Goal: Entertainment & Leisure: Consume media (video, audio)

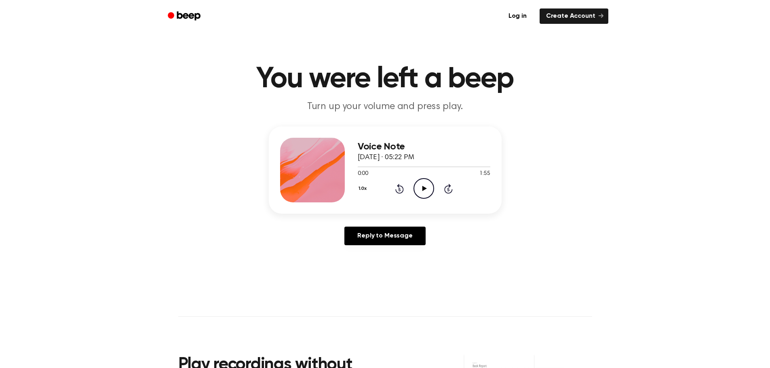
click at [425, 184] on icon "Play Audio" at bounding box center [424, 188] width 21 height 21
click at [426, 189] on icon "Play Audio" at bounding box center [424, 188] width 21 height 21
click at [417, 193] on icon "Play Audio" at bounding box center [424, 188] width 21 height 21
click at [422, 187] on icon "Play Audio" at bounding box center [424, 188] width 21 height 21
click at [422, 190] on icon "Play Audio" at bounding box center [424, 188] width 21 height 21
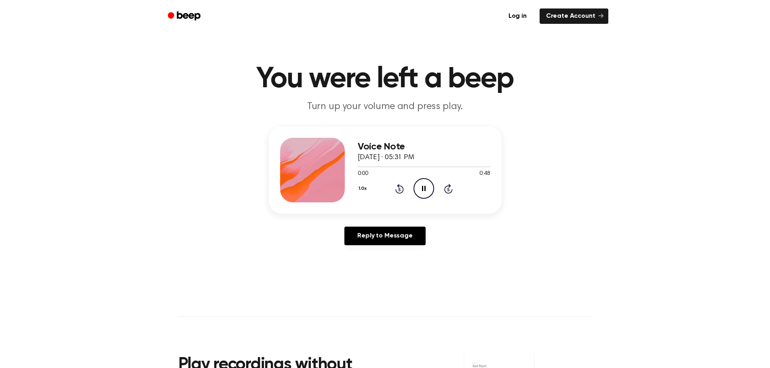
click at [424, 192] on icon "Pause Audio" at bounding box center [424, 188] width 21 height 21
click at [424, 192] on icon "Play Audio" at bounding box center [424, 188] width 21 height 21
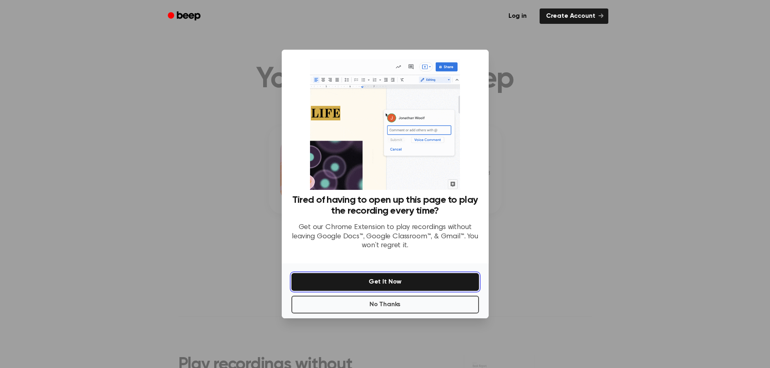
click at [412, 281] on button "Get It Now" at bounding box center [386, 282] width 188 height 18
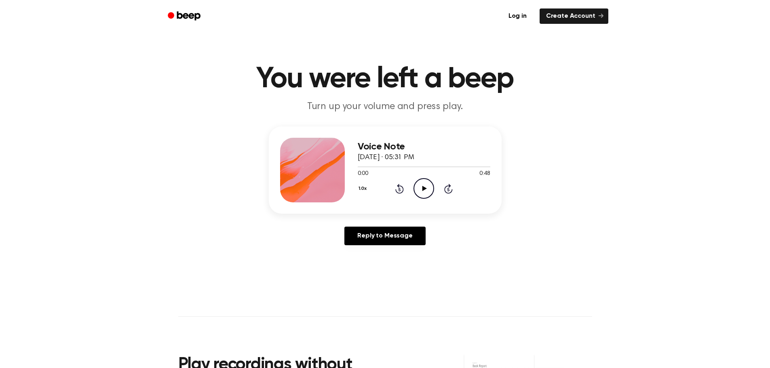
click at [553, 203] on div "Voice Note September 11, 2025 · 05:31 PM 0:00 0:48 Your browser does not suppor…" at bounding box center [385, 189] width 751 height 125
click at [572, 19] on link "Create Account" at bounding box center [574, 15] width 69 height 15
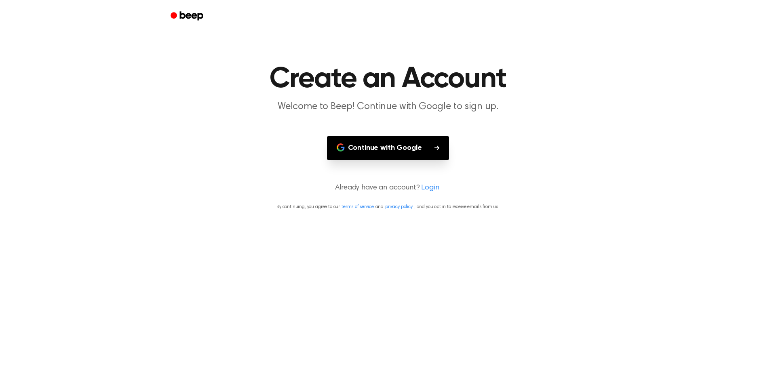
click at [425, 143] on button "Continue with Google" at bounding box center [388, 148] width 123 height 24
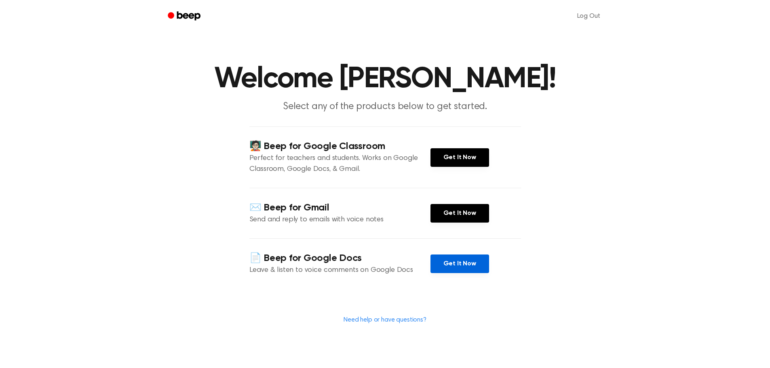
click at [467, 267] on link "Get It Now" at bounding box center [460, 264] width 59 height 19
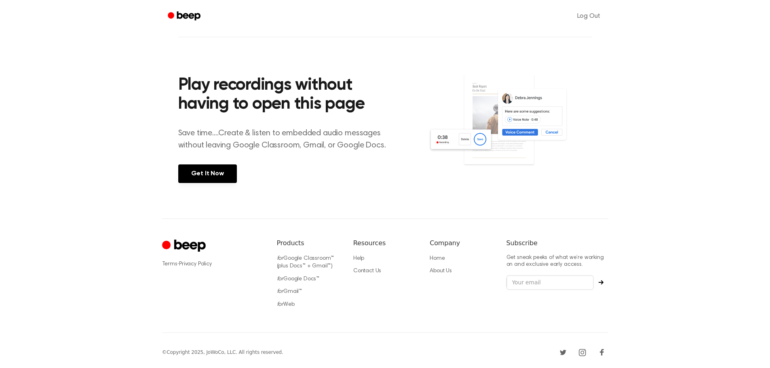
scroll to position [266, 0]
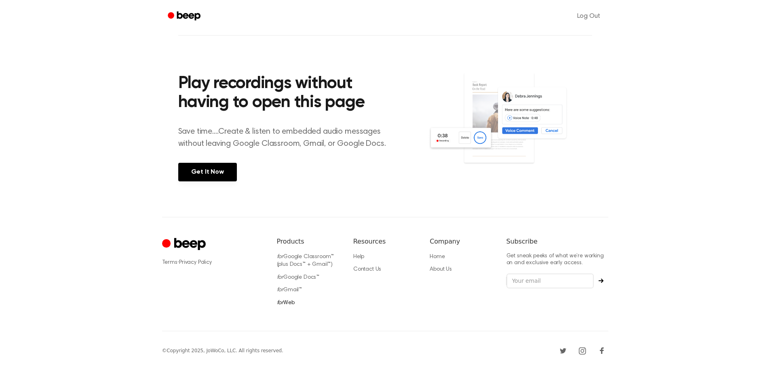
click at [288, 302] on link "for Web" at bounding box center [286, 303] width 18 height 6
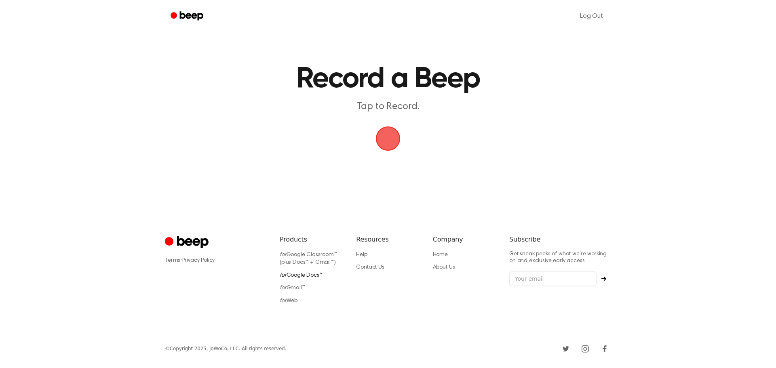
click at [306, 278] on link "for Google Docs™" at bounding box center [301, 276] width 43 height 6
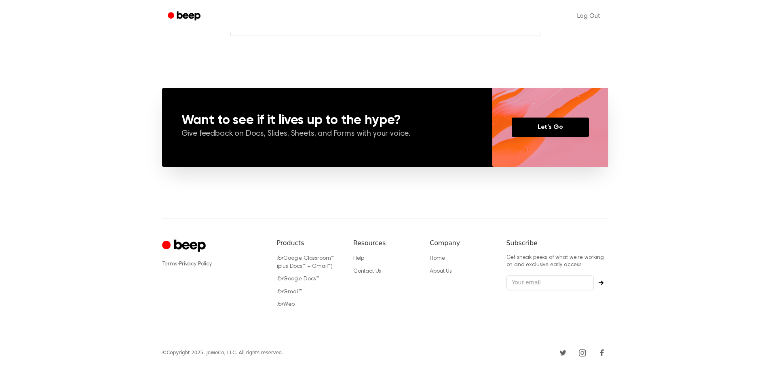
scroll to position [643, 0]
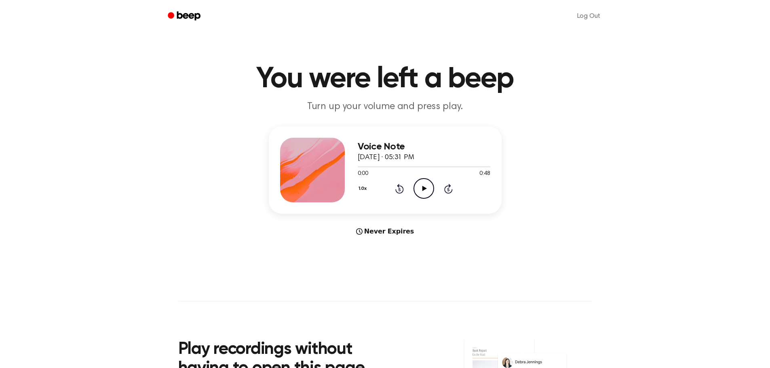
click at [421, 189] on icon "Play Audio" at bounding box center [424, 188] width 21 height 21
click at [423, 188] on icon at bounding box center [425, 188] width 4 height 5
click at [423, 191] on icon at bounding box center [424, 188] width 4 height 5
click at [423, 191] on icon "Play Audio" at bounding box center [424, 188] width 21 height 21
click at [528, 223] on div "Voice Note [DATE] · 05:45 PM 0:00 1:55 Your browser does not support the [objec…" at bounding box center [385, 182] width 751 height 110
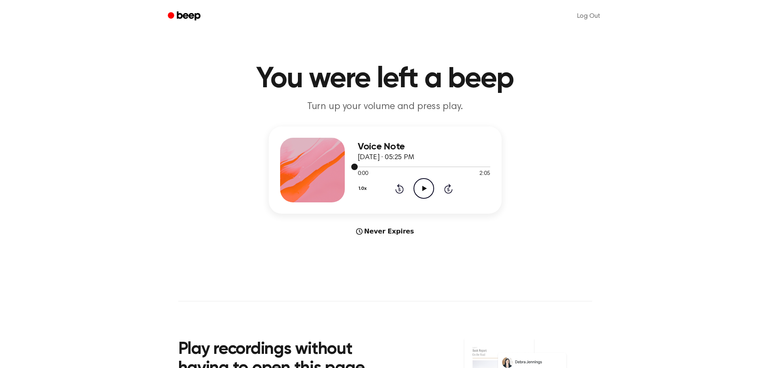
drag, startPoint x: 358, startPoint y: 164, endPoint x: 417, endPoint y: 168, distance: 59.2
click at [417, 168] on div at bounding box center [424, 166] width 133 height 6
click at [423, 185] on icon "Play Audio" at bounding box center [424, 188] width 21 height 21
click at [444, 167] on div at bounding box center [424, 167] width 133 height 1
click at [421, 192] on icon "Pause Audio" at bounding box center [424, 188] width 21 height 21
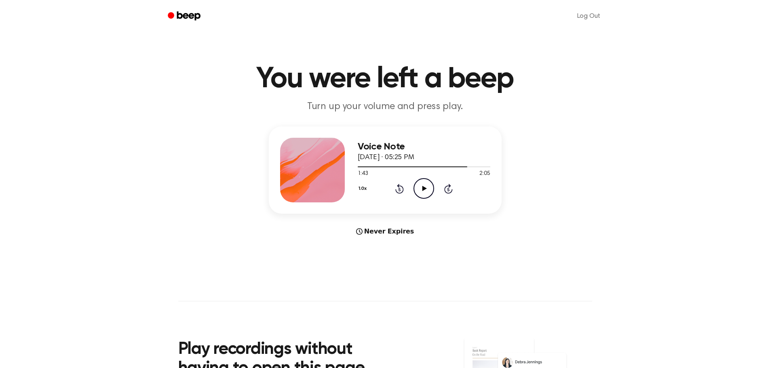
click at [424, 190] on icon "Play Audio" at bounding box center [424, 188] width 21 height 21
click at [469, 165] on div at bounding box center [424, 166] width 133 height 6
click at [428, 184] on icon "Play Audio" at bounding box center [424, 188] width 21 height 21
